Goal: Obtain resource: Obtain resource

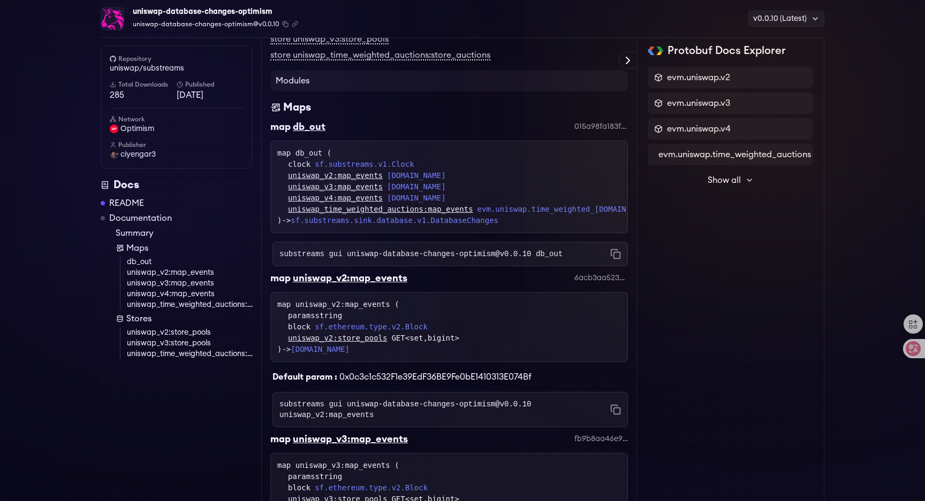
scroll to position [264, 0]
click at [514, 119] on div "map db_out 015a98fa183f1251a68f94e9396246fb385f454f" at bounding box center [449, 128] width 358 height 21
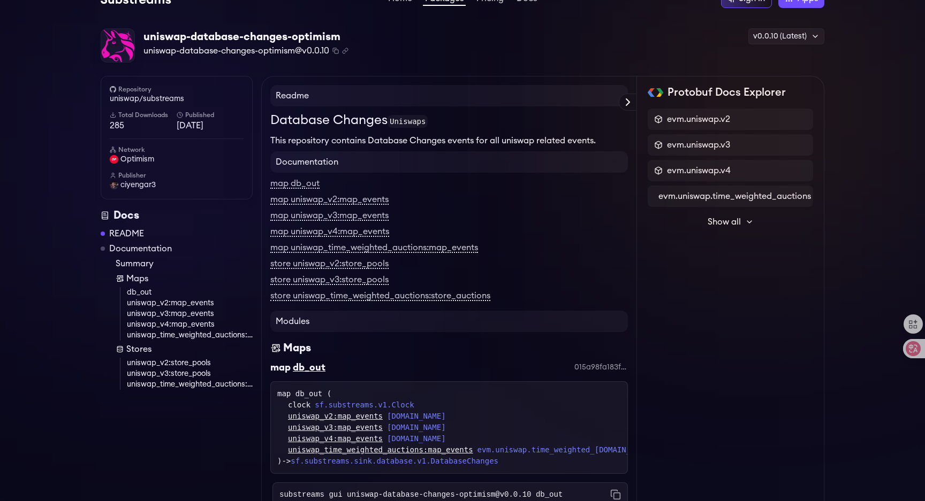
scroll to position [0, 0]
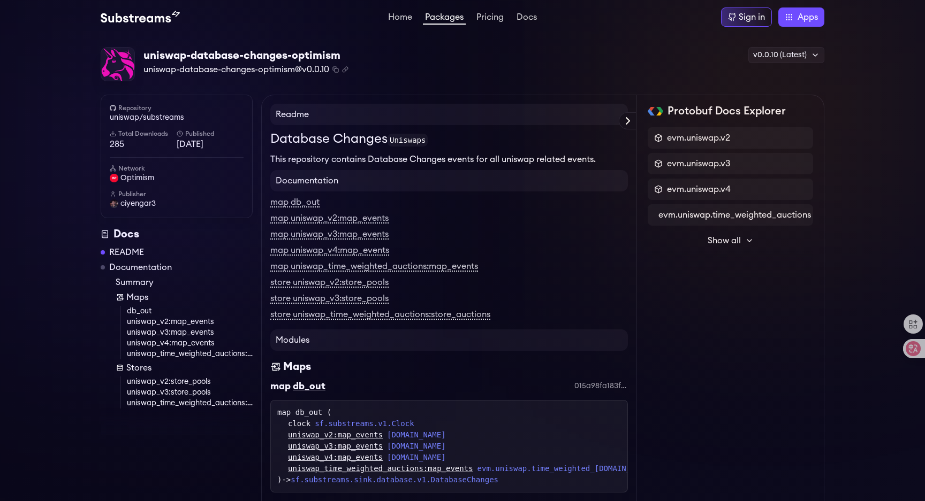
click at [738, 243] on span "Show all" at bounding box center [724, 240] width 33 height 13
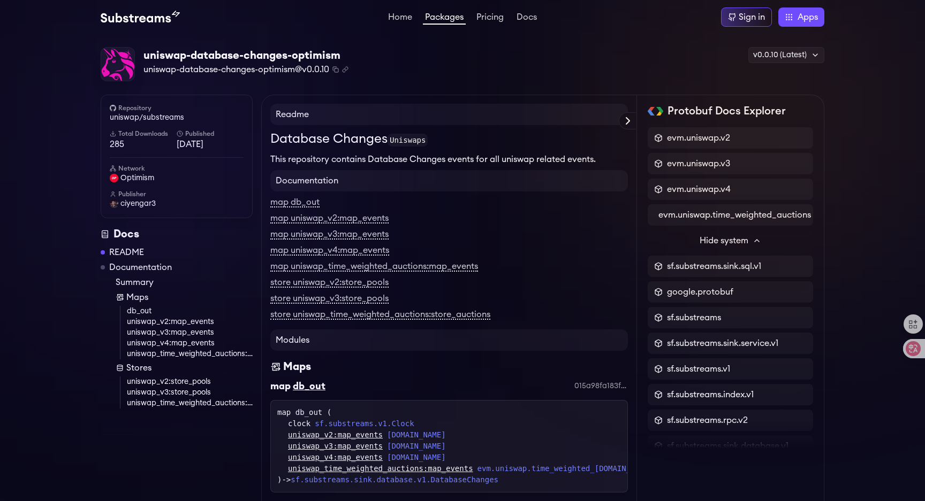
click at [405, 67] on div "uniswap-database-changes-optimism uniswap-database-changes-optimism@v0.0.10 Cop…" at bounding box center [463, 64] width 724 height 35
click at [348, 70] on icon "Copy .spkg link to clipboard" at bounding box center [345, 69] width 6 height 6
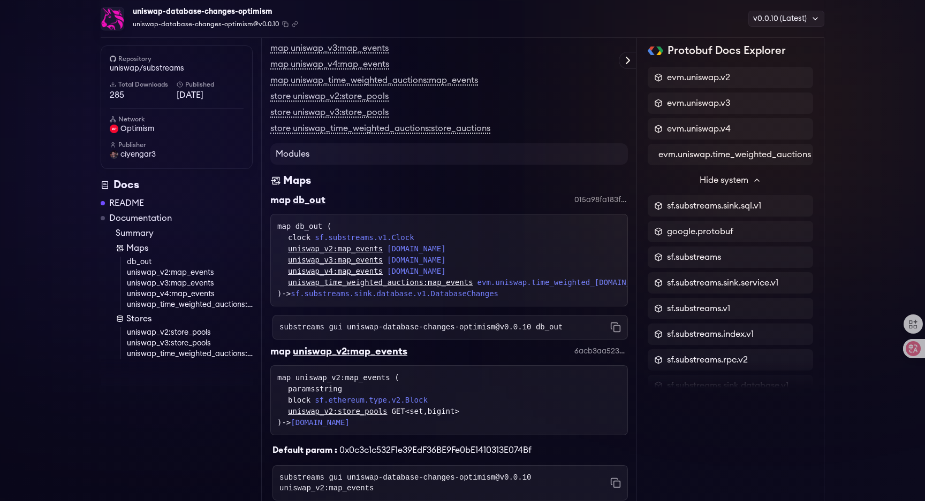
scroll to position [201, 0]
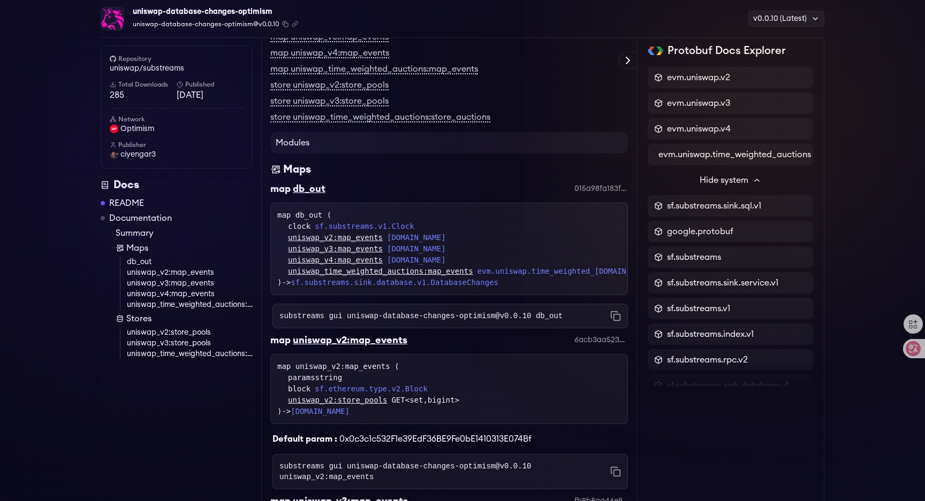
click at [181, 284] on link "uniswap_v3:map_events" at bounding box center [190, 283] width 126 height 11
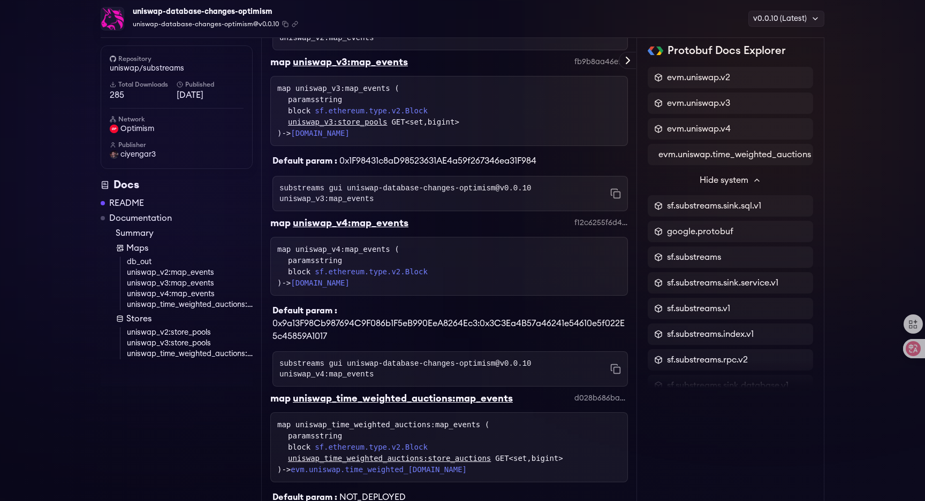
scroll to position [652, 0]
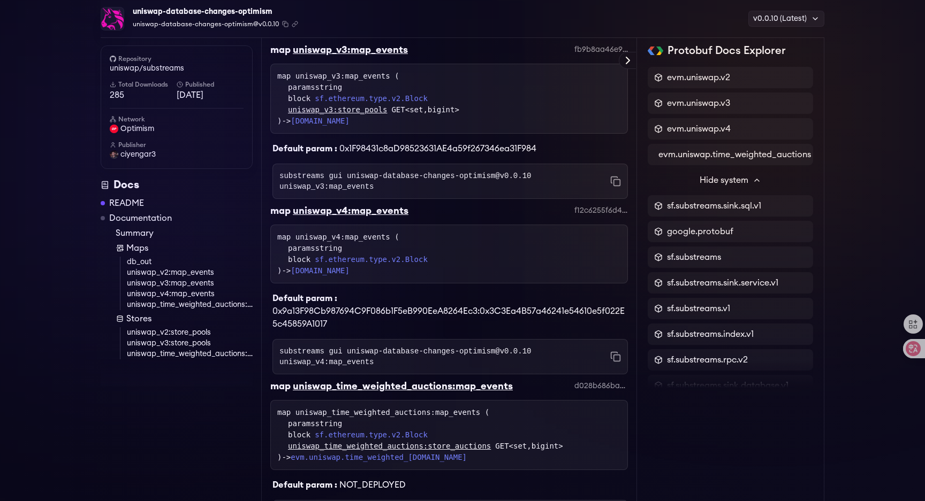
click at [299, 186] on code "substreams gui uniswap-database-changes-optimism@v0.0.10 uniswap_v3:map_events" at bounding box center [444, 181] width 331 height 21
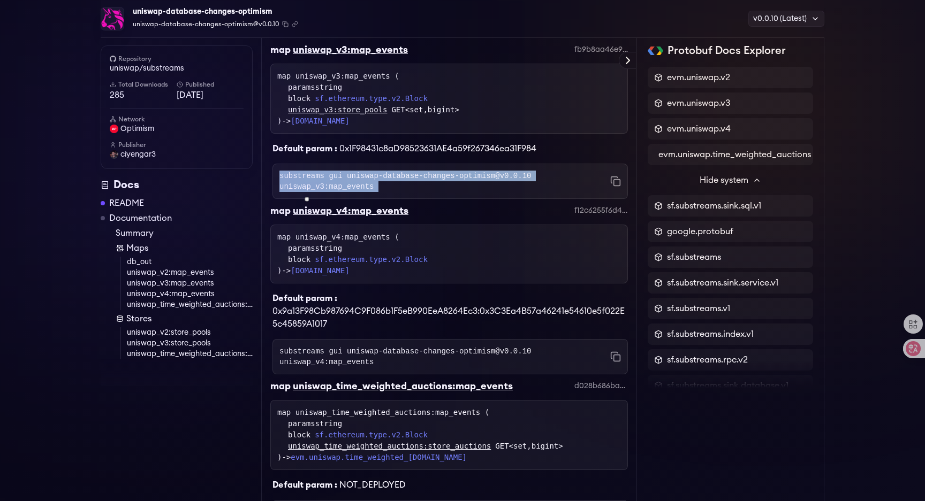
click at [299, 186] on code "substreams gui uniswap-database-changes-optimism@v0.0.10 uniswap_v3:map_events" at bounding box center [444, 181] width 331 height 21
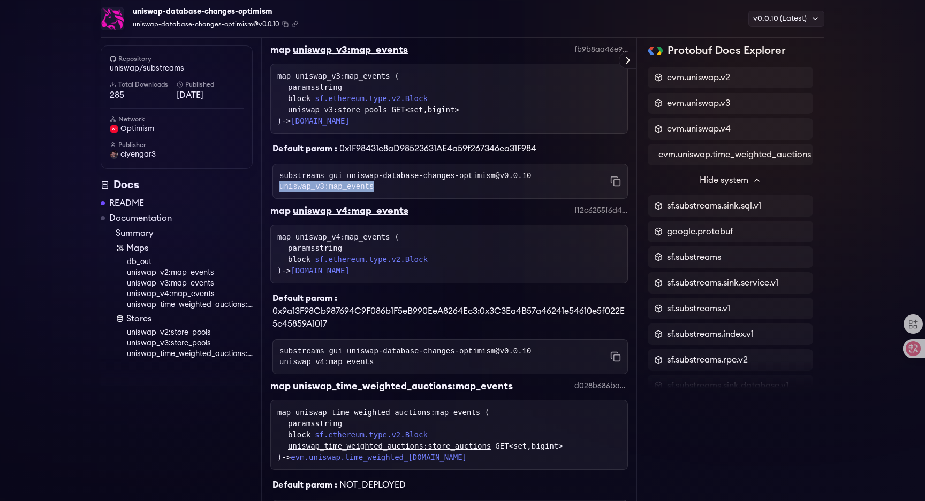
copy code "uniswap_v3:map_events"
drag, startPoint x: 279, startPoint y: 187, endPoint x: 374, endPoint y: 189, distance: 94.2
click at [374, 189] on code "substreams gui uniswap-database-changes-optimism@v0.0.10 uniswap_v3:map_events" at bounding box center [444, 181] width 331 height 21
click at [377, 191] on code "substreams gui uniswap-database-changes-optimism@v0.0.10 uniswap_v3:map_events" at bounding box center [444, 181] width 331 height 21
